Goal: Task Accomplishment & Management: Complete application form

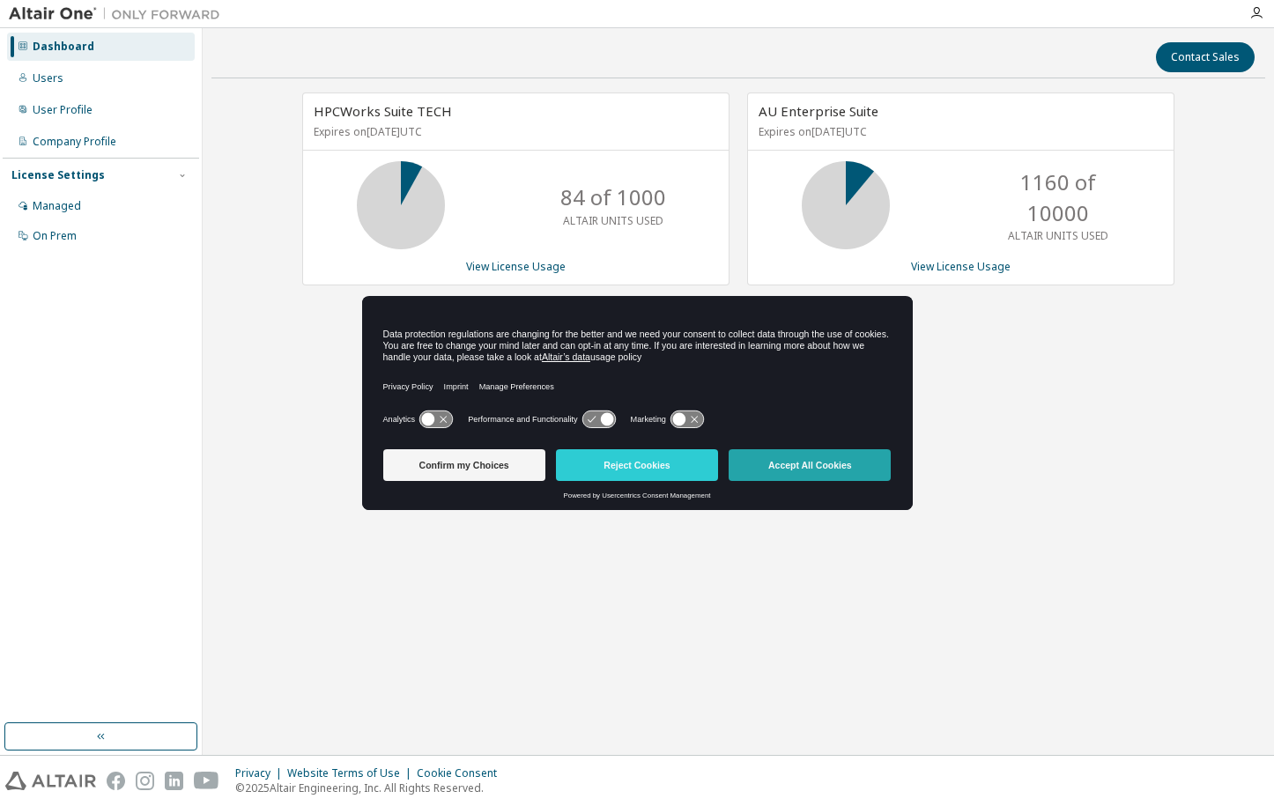
click at [762, 463] on button "Accept All Cookies" at bounding box center [810, 466] width 162 height 32
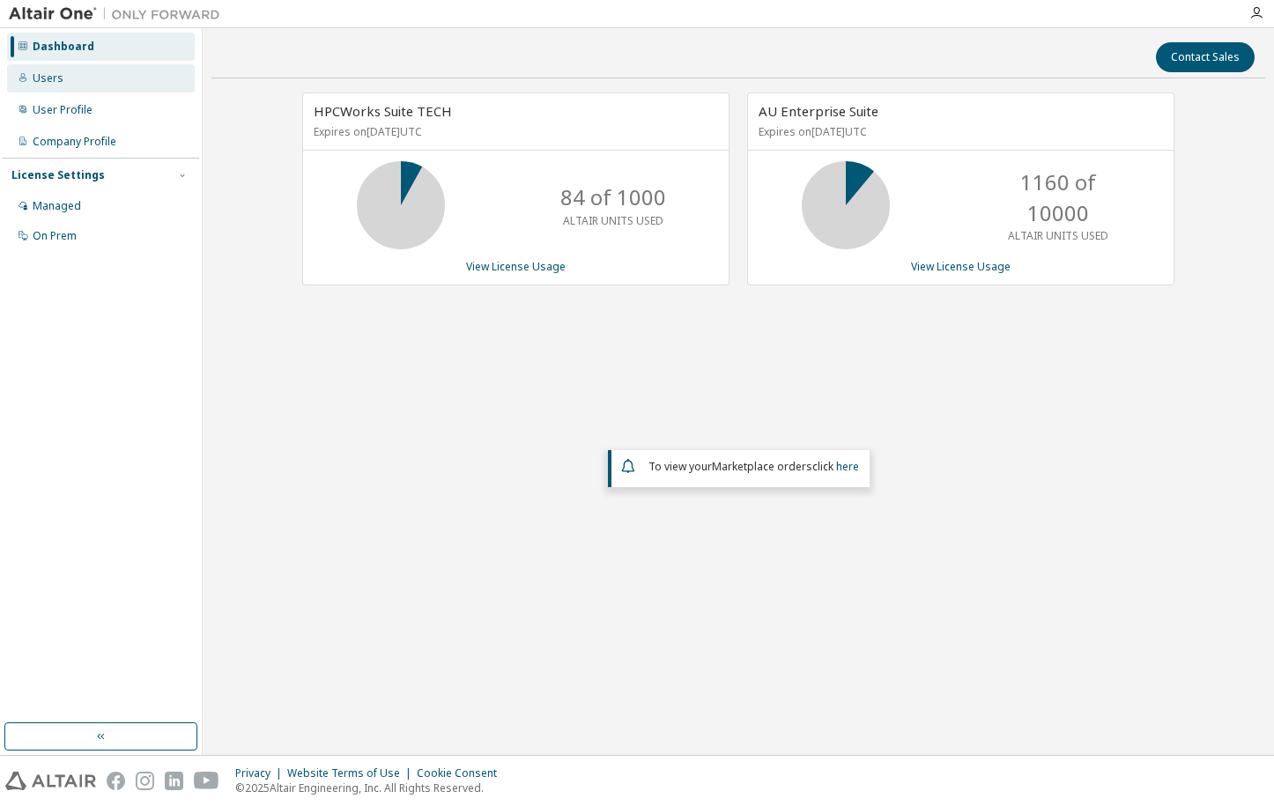
click at [52, 77] on div "Users" at bounding box center [48, 78] width 31 height 14
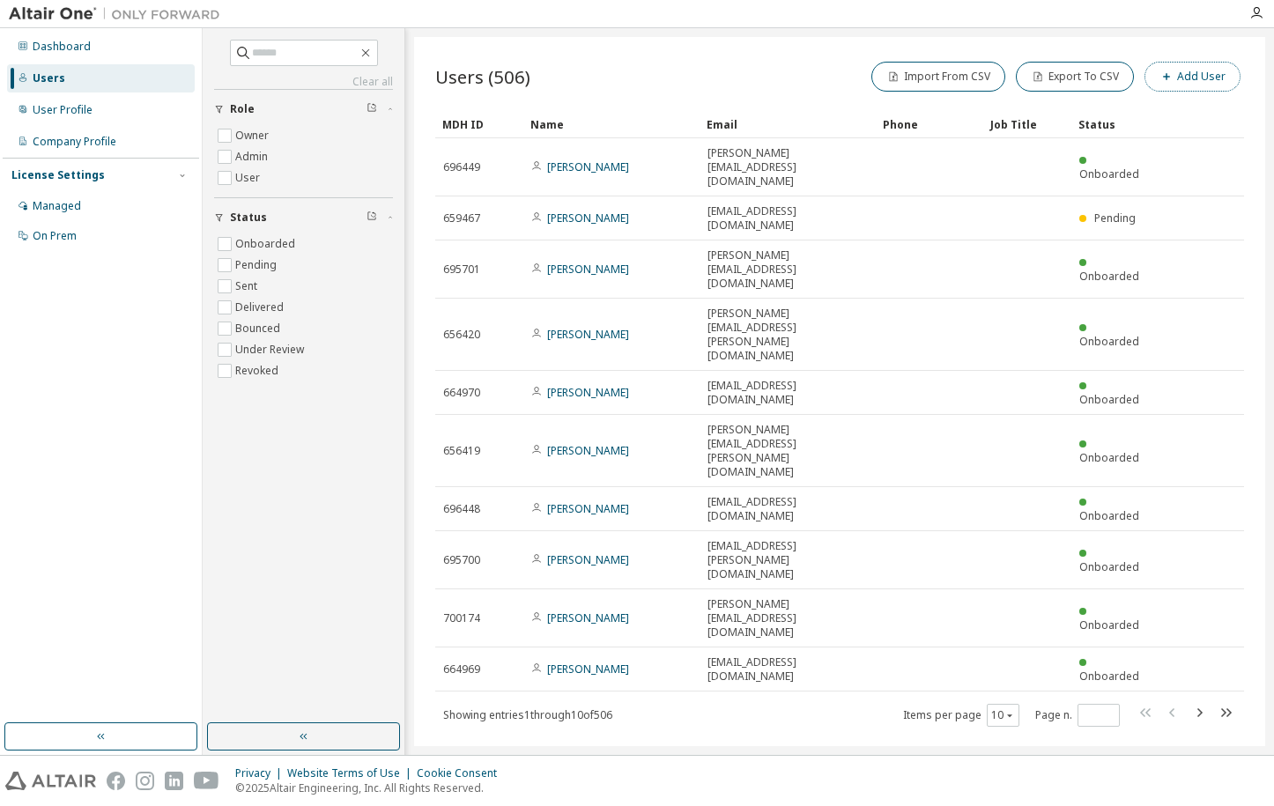
click at [1189, 71] on button "Add User" at bounding box center [1193, 77] width 96 height 30
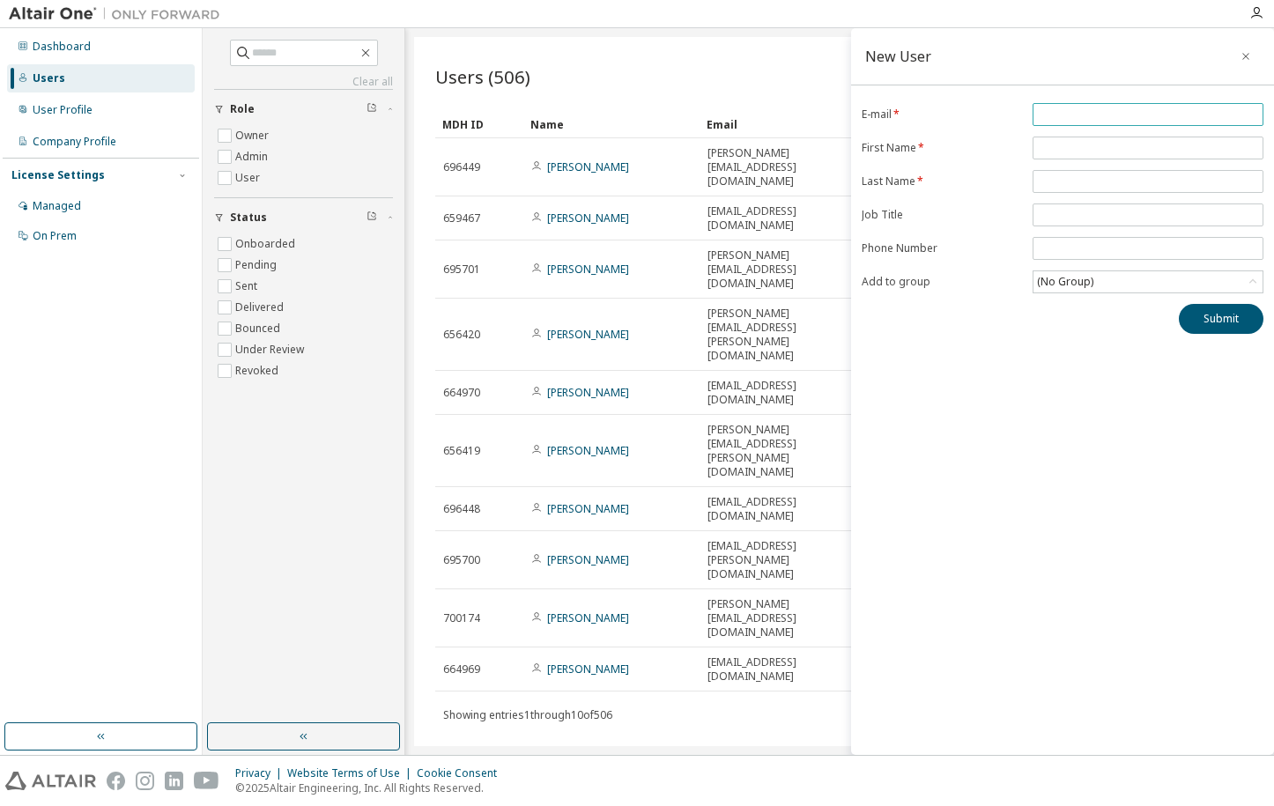
click at [1089, 120] on input "email" at bounding box center [1148, 115] width 222 height 14
type input "**********"
click at [1081, 147] on input "text" at bounding box center [1148, 148] width 222 height 14
type input "***"
type input "****"
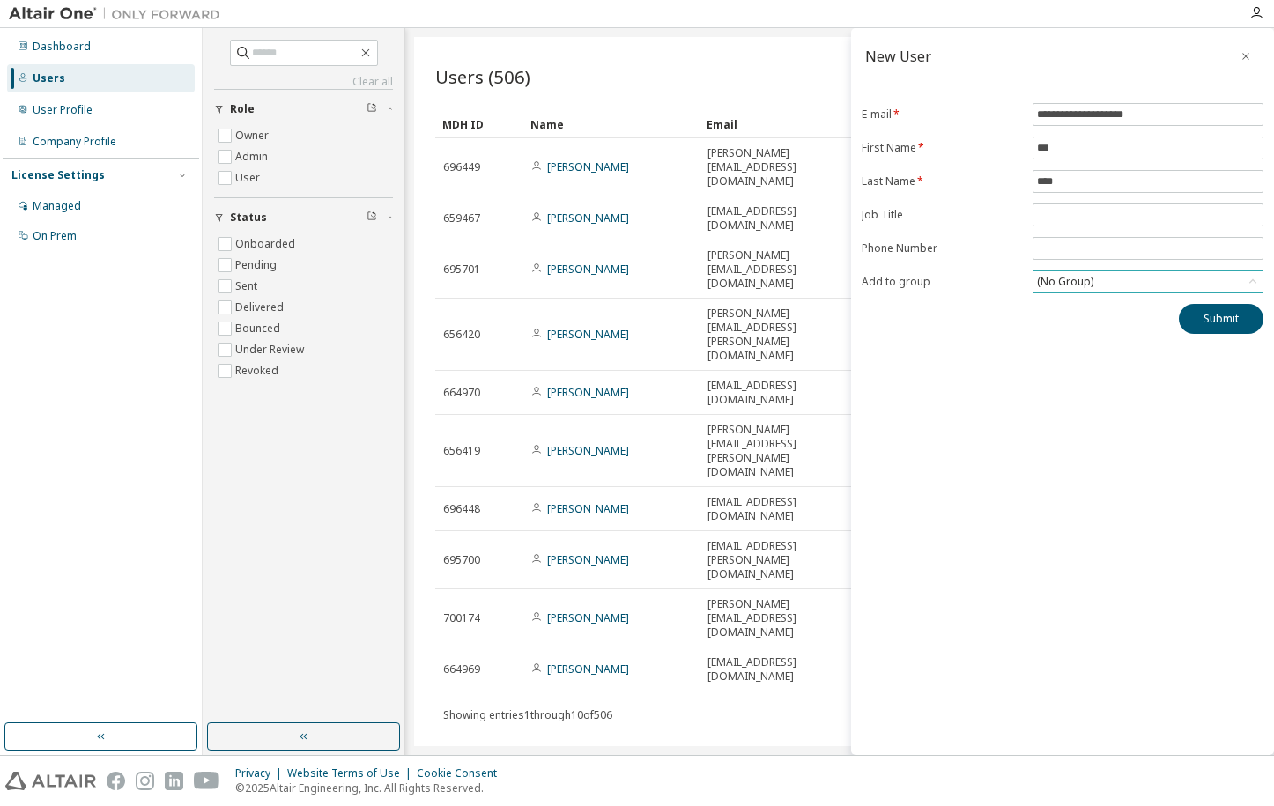
click at [1110, 281] on div "(No Group)" at bounding box center [1148, 281] width 229 height 21
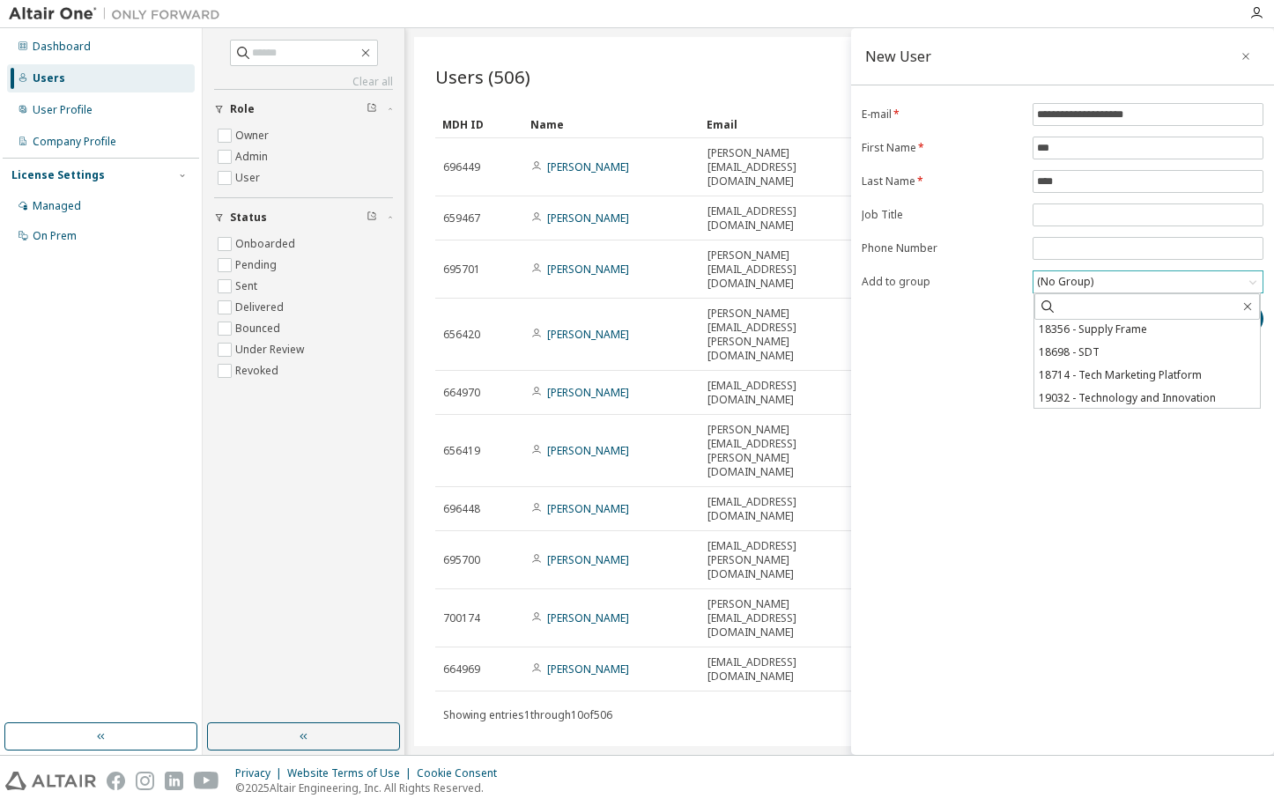
scroll to position [141, 0]
click at [1123, 371] on li "19032 - Technology and Innovation" at bounding box center [1148, 373] width 226 height 23
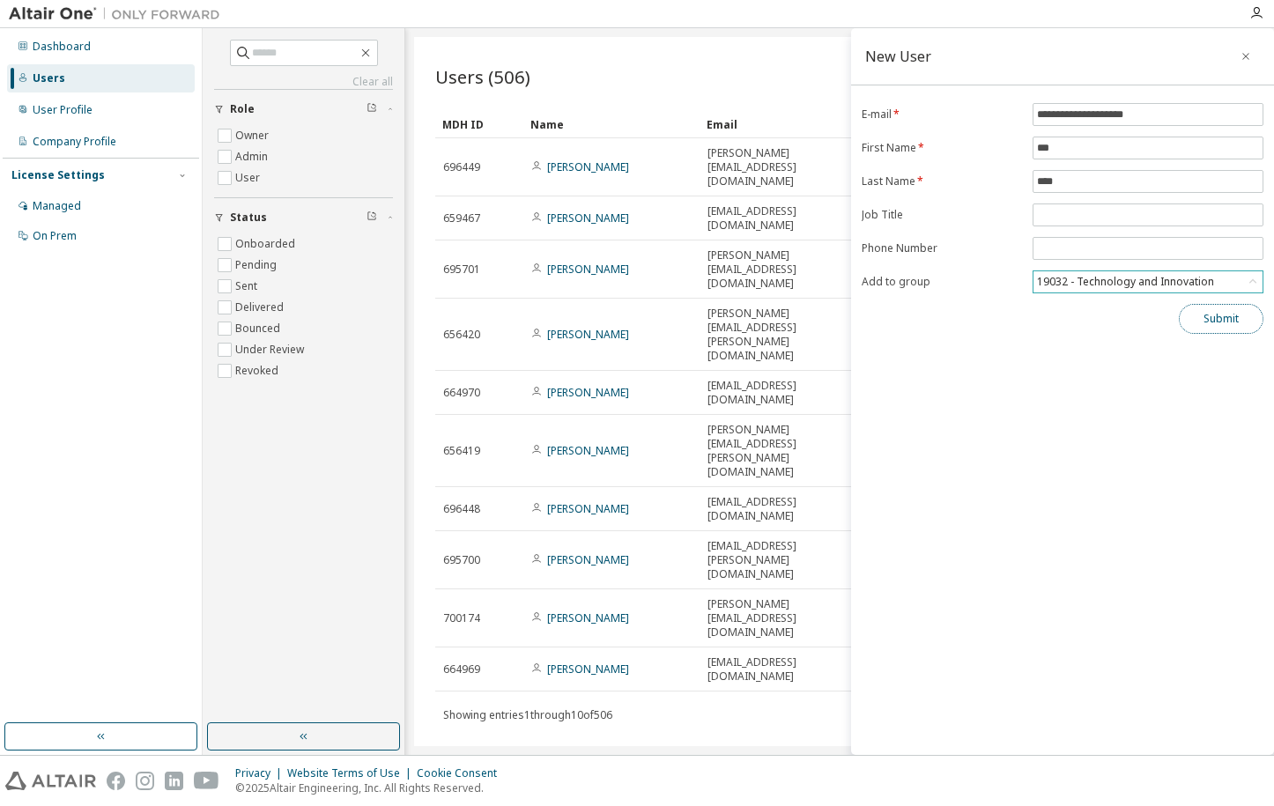
click at [1227, 321] on button "Submit" at bounding box center [1221, 319] width 85 height 30
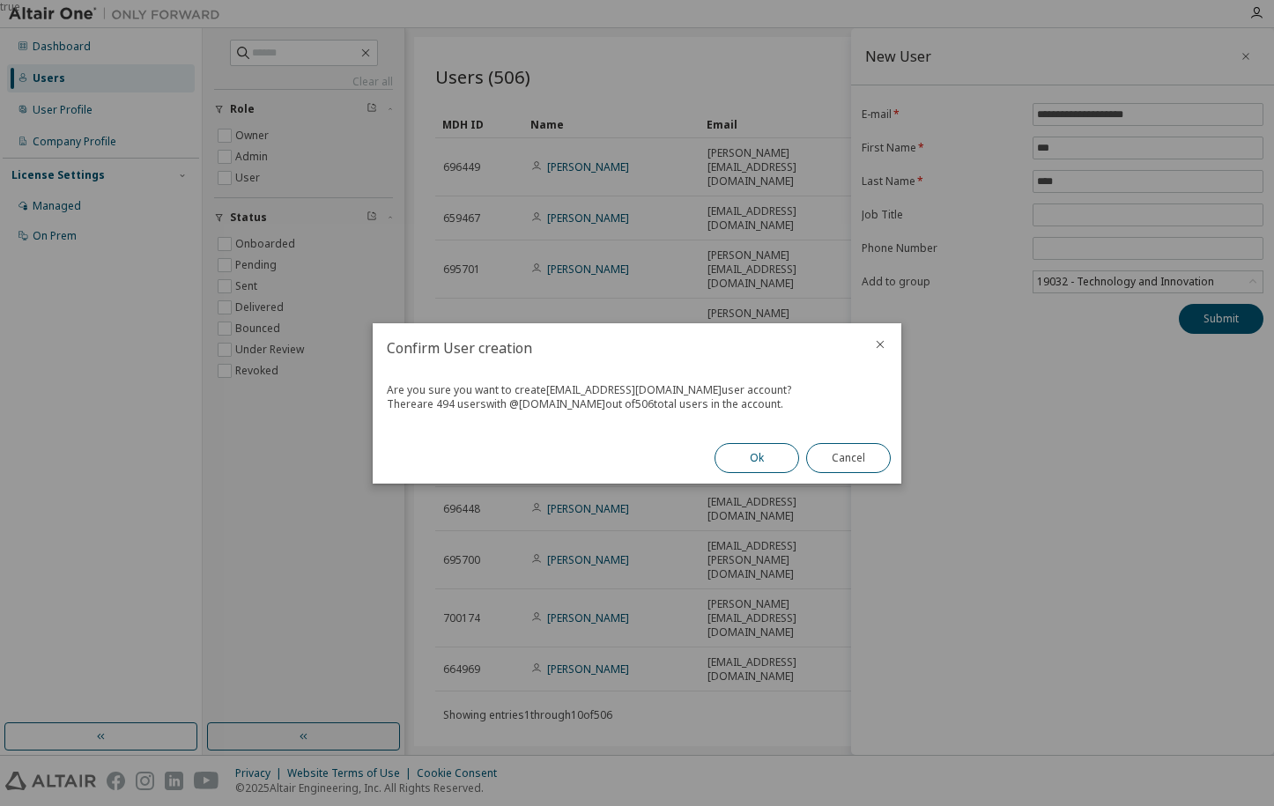
click at [745, 449] on button "Ok" at bounding box center [757, 458] width 85 height 30
drag, startPoint x: 858, startPoint y: 461, endPoint x: 873, endPoint y: 454, distance: 15.8
click at [858, 461] on button "Close" at bounding box center [848, 458] width 85 height 30
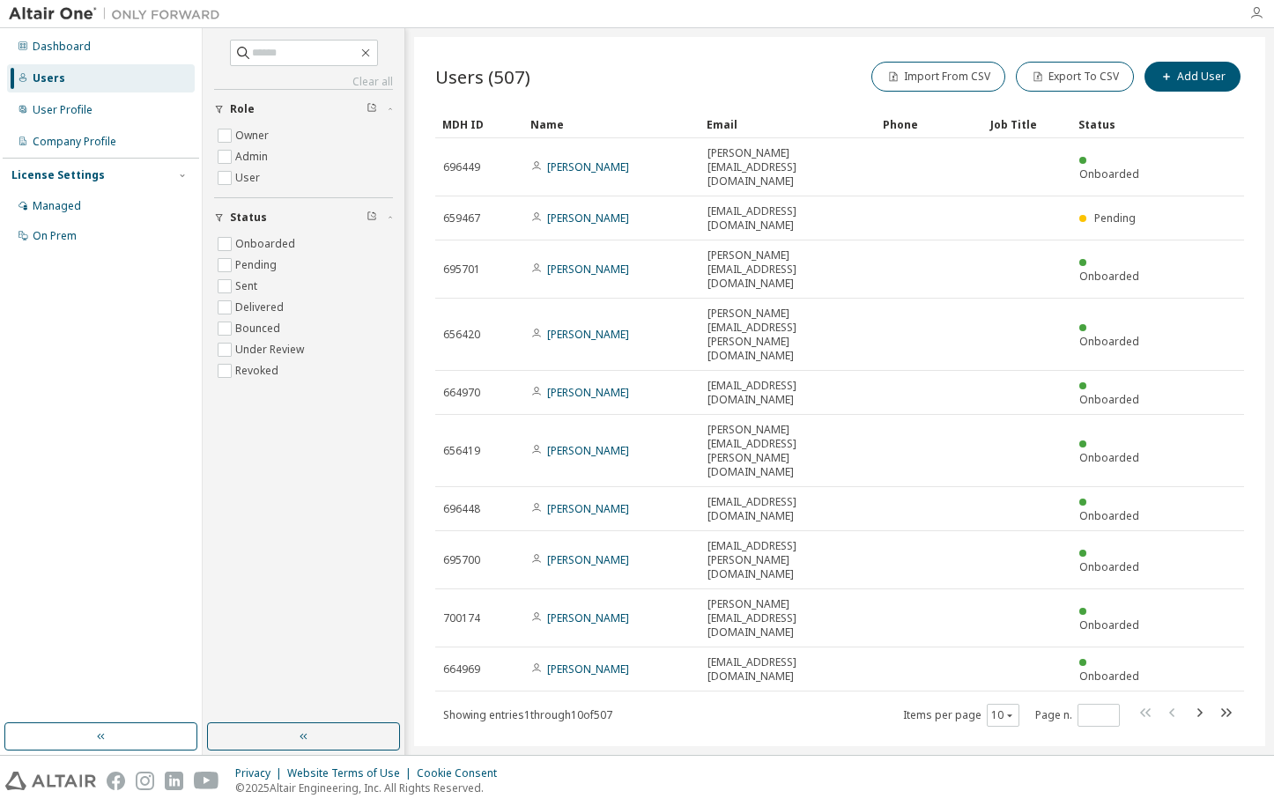
click at [1259, 11] on icon "button" at bounding box center [1257, 13] width 14 height 14
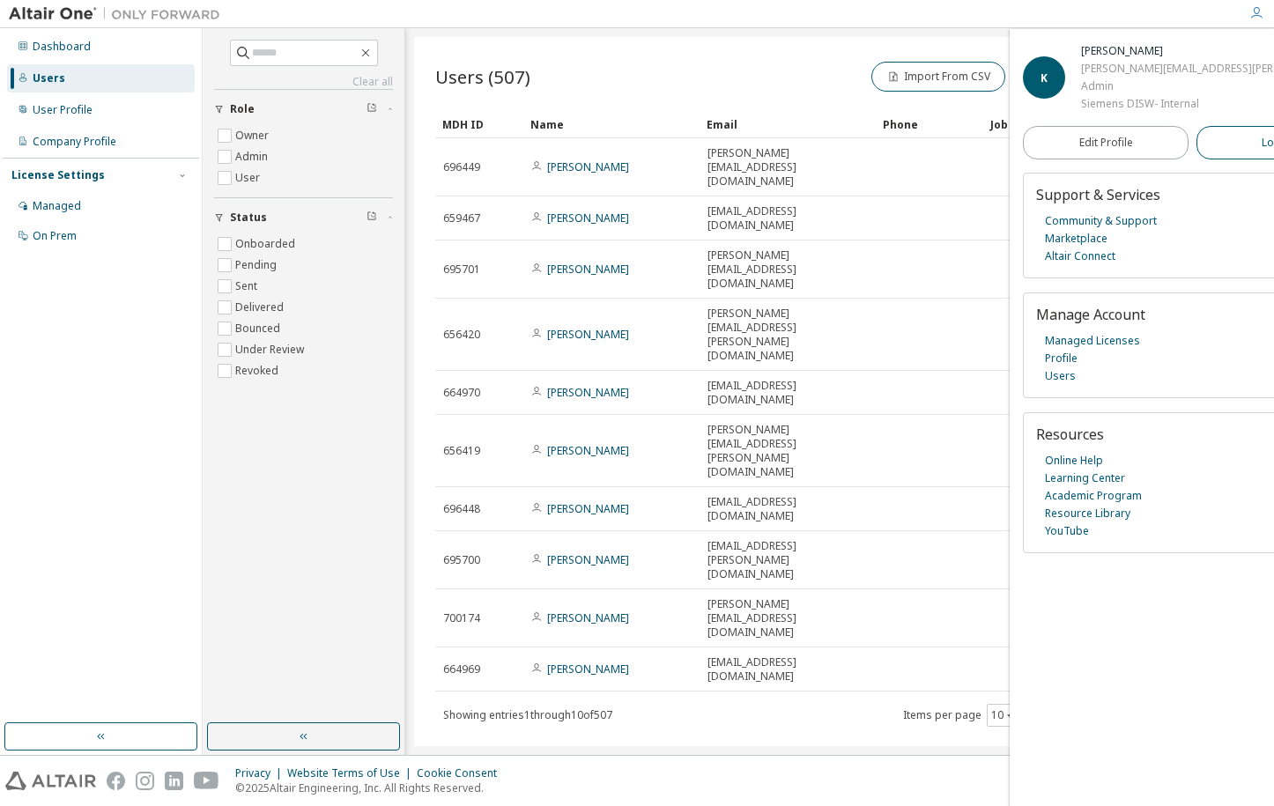
click at [1197, 146] on button "Logout" at bounding box center [1280, 142] width 166 height 33
